Goal: Information Seeking & Learning: Learn about a topic

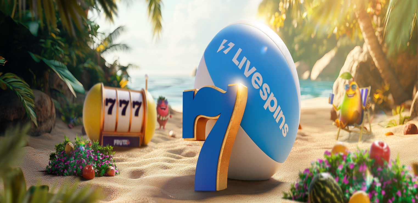
click at [19, 42] on link "Tarjoukset" at bounding box center [22, 39] width 18 height 5
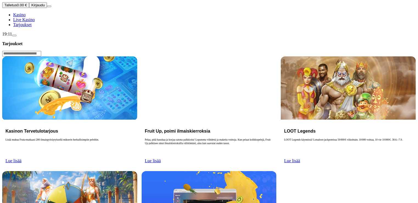
scroll to position [27, 0]
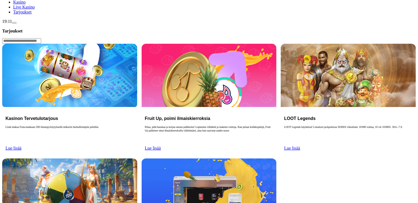
click at [21, 146] on link "Lue lisää" at bounding box center [13, 148] width 16 height 5
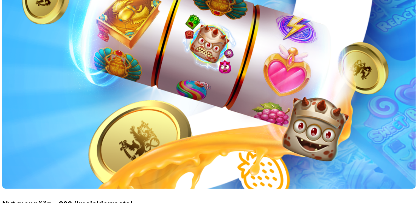
scroll to position [137, 0]
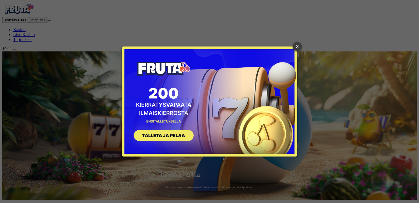
click at [298, 47] on link "×" at bounding box center [297, 46] width 9 height 9
